Goal: Information Seeking & Learning: Stay updated

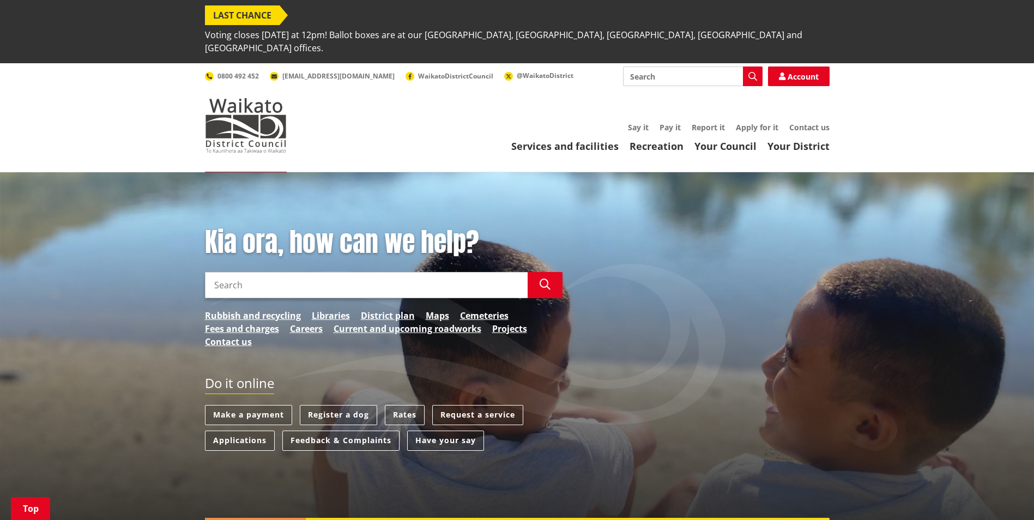
scroll to position [163, 0]
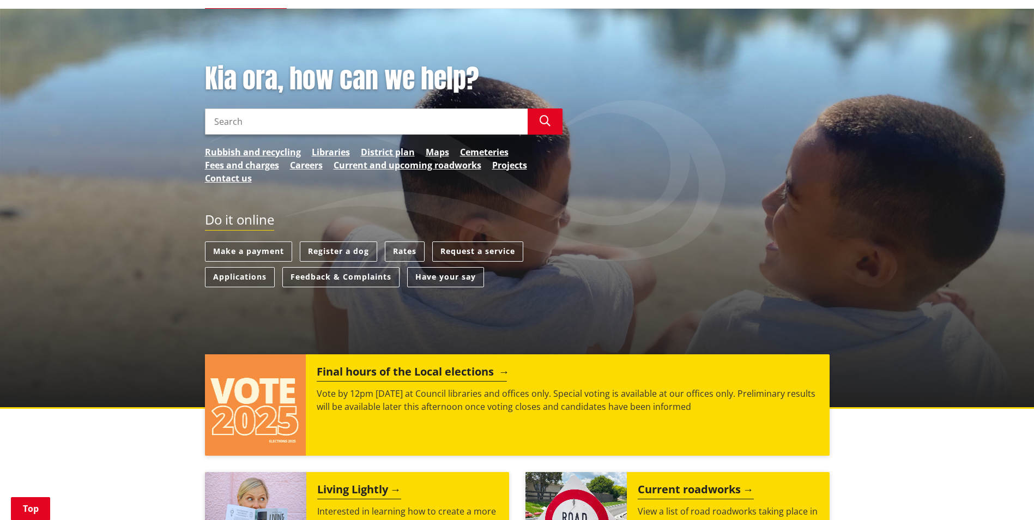
click at [434, 365] on h2 "Final hours of the Local elections" at bounding box center [412, 373] width 190 height 16
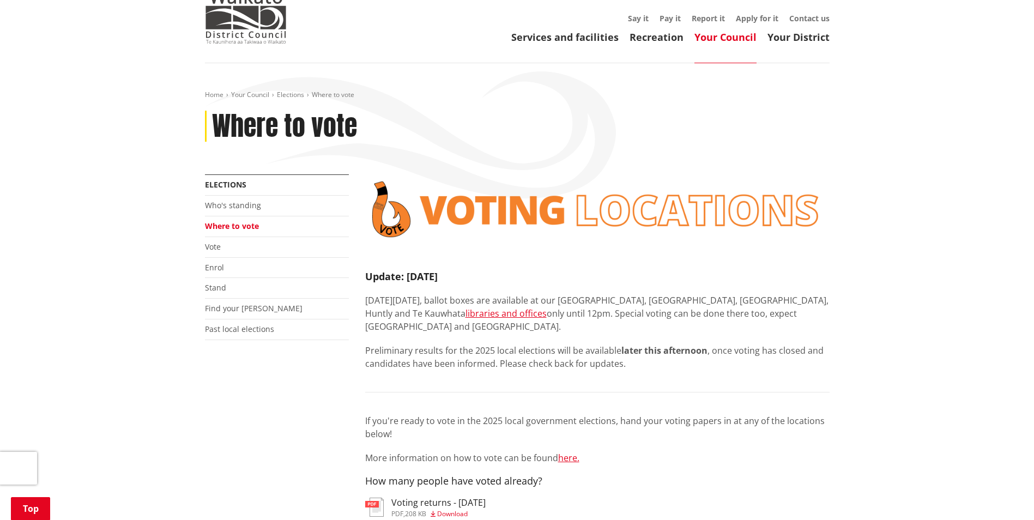
scroll to position [163, 0]
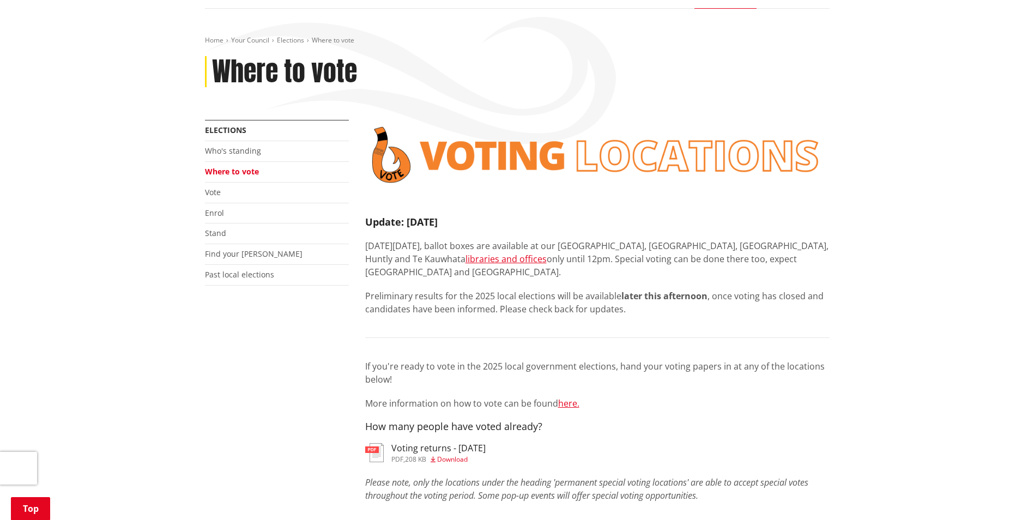
click at [476, 443] on h3 "Voting returns - [DATE]" at bounding box center [438, 448] width 94 height 10
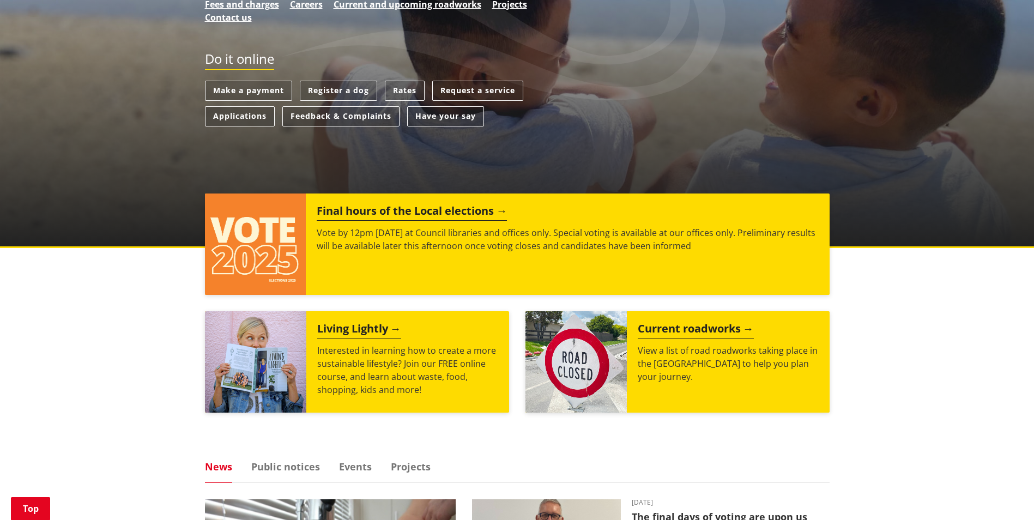
scroll to position [327, 0]
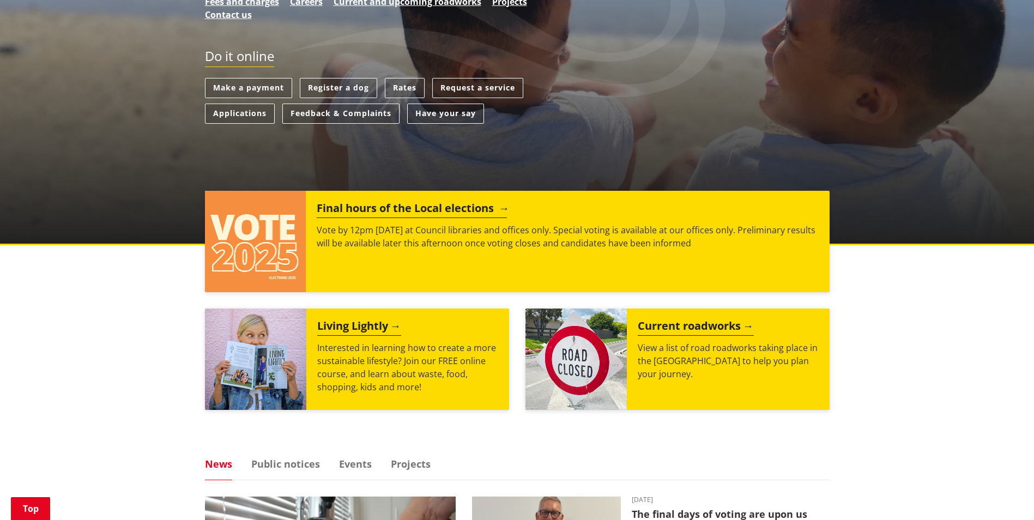
click at [445, 202] on h2 "Final hours of the Local elections" at bounding box center [412, 210] width 190 height 16
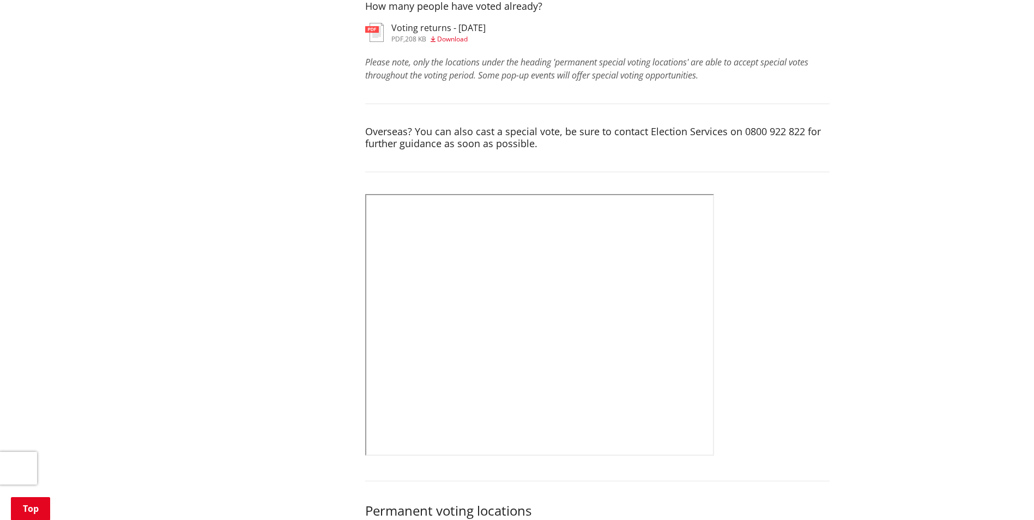
scroll to position [614, 0]
